Goal: Task Accomplishment & Management: Manage account settings

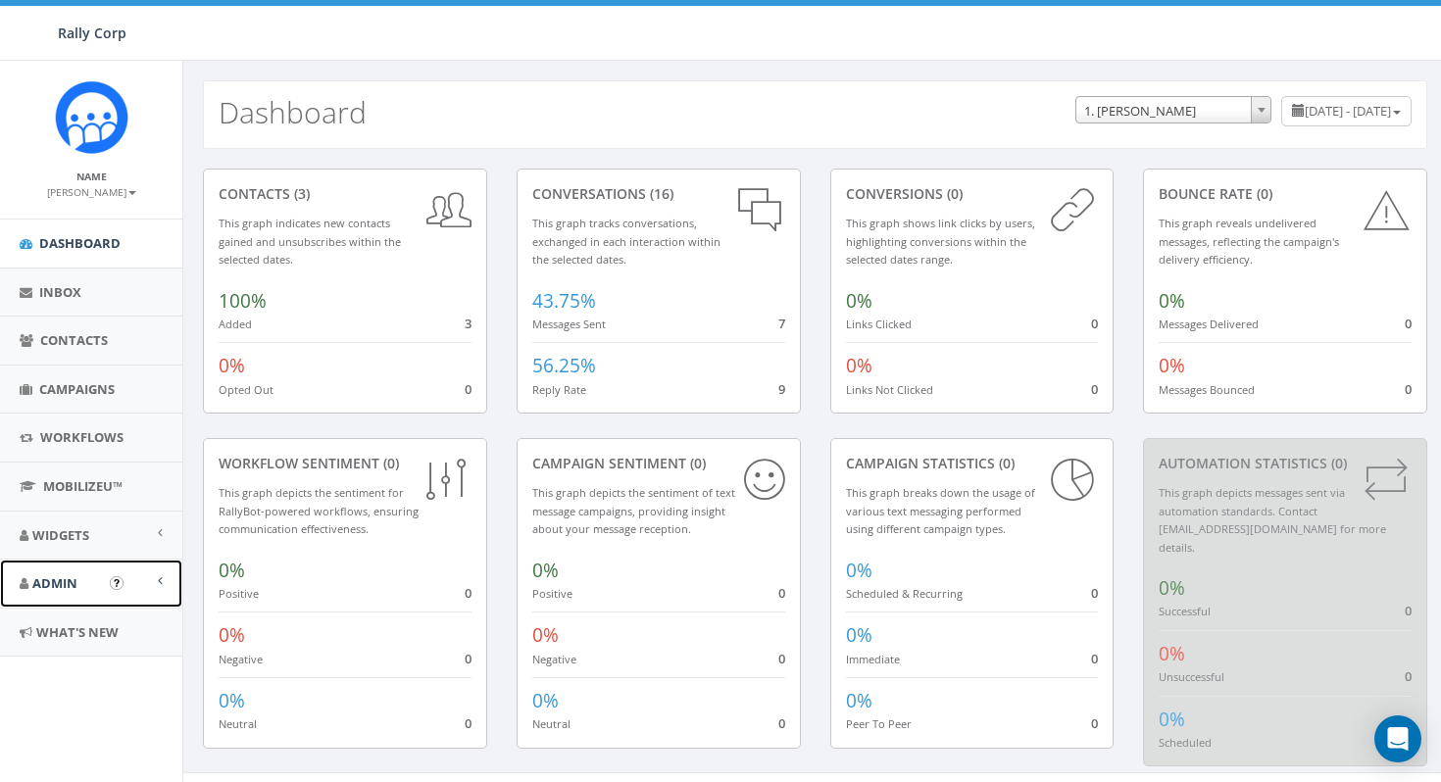
click at [70, 574] on span "Admin" at bounding box center [54, 583] width 45 height 18
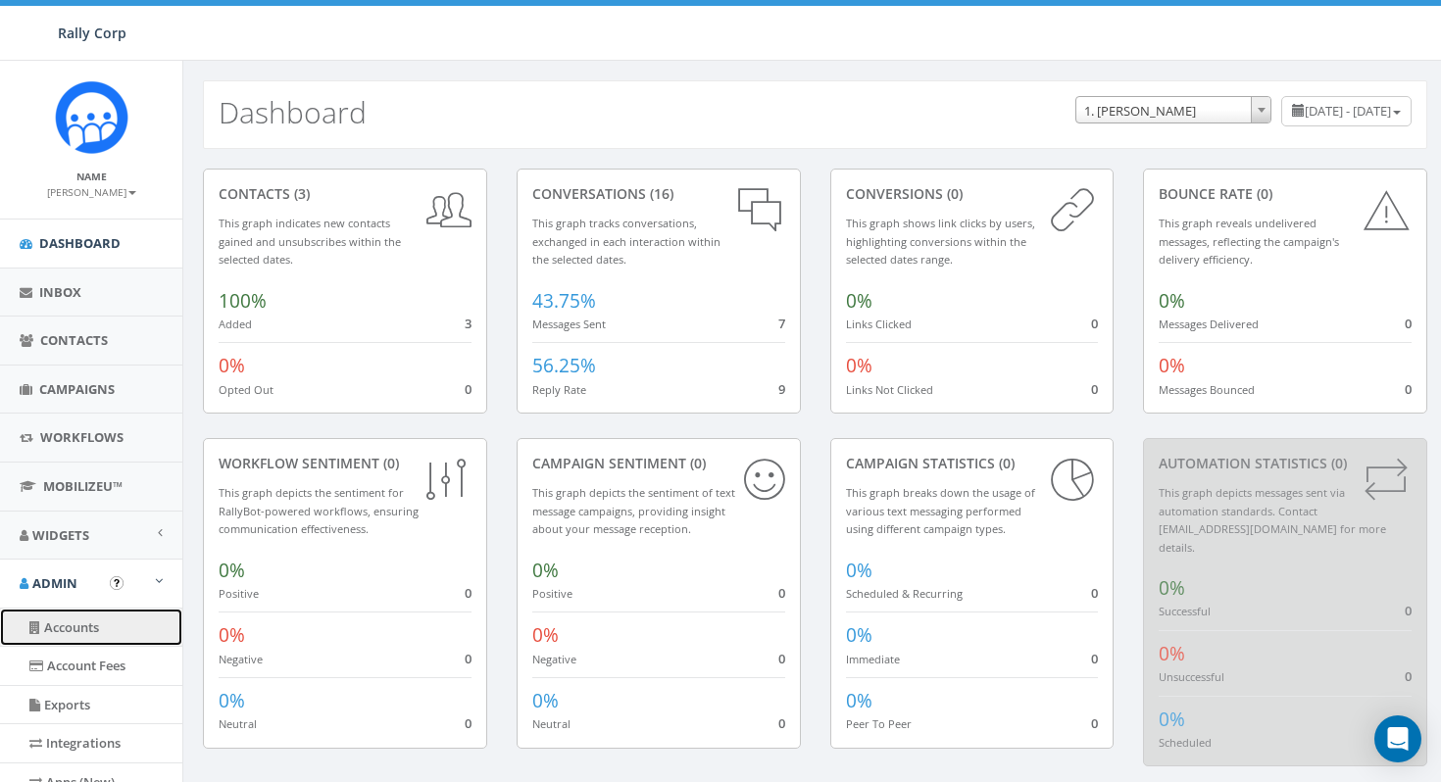
click at [80, 624] on link "Accounts" at bounding box center [91, 628] width 182 height 38
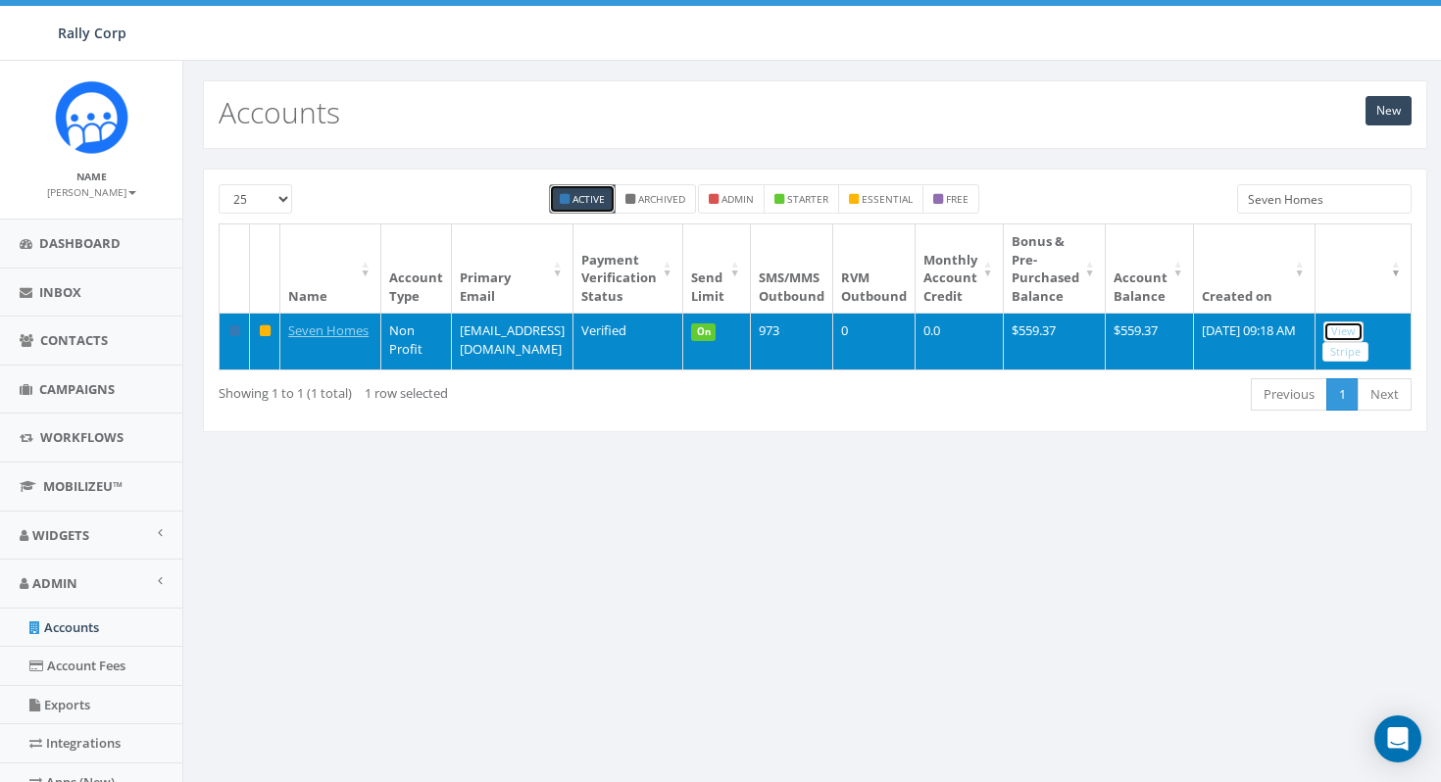
click at [1344, 334] on link "View" at bounding box center [1343, 332] width 40 height 21
